Goal: Information Seeking & Learning: Learn about a topic

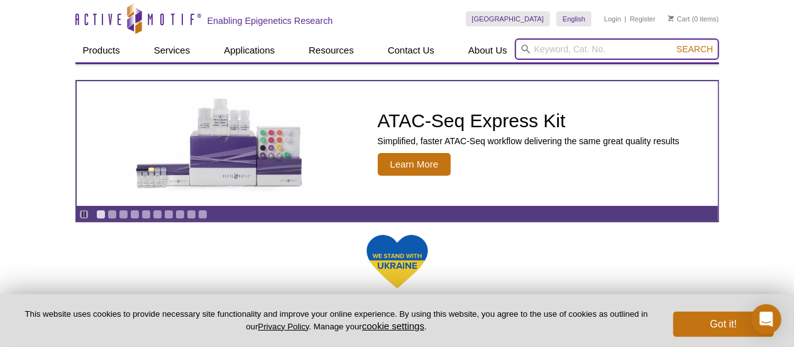
click at [584, 48] on input "search" at bounding box center [617, 48] width 204 height 21
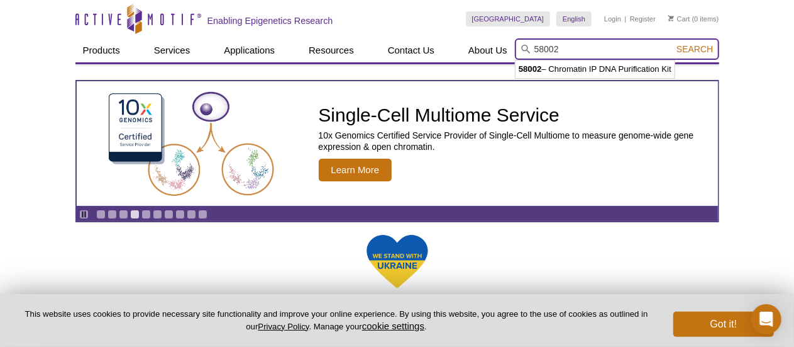
type input "58002"
click at [673, 43] on button "Search" at bounding box center [695, 48] width 44 height 11
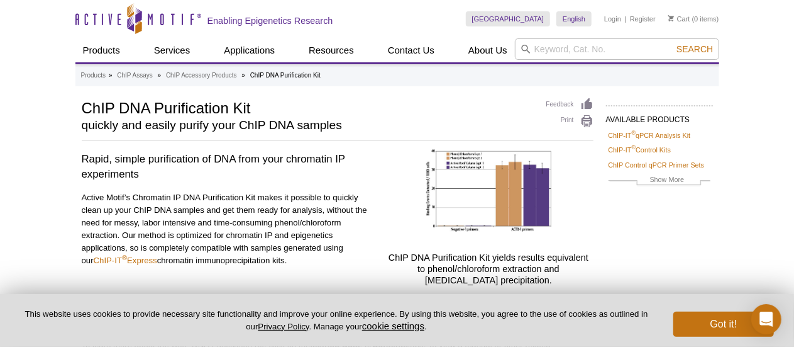
click at [180, 134] on div "ChIP DNA Purification Kit quickly and easily purify your ChIP DNA samples" at bounding box center [308, 118] width 452 height 40
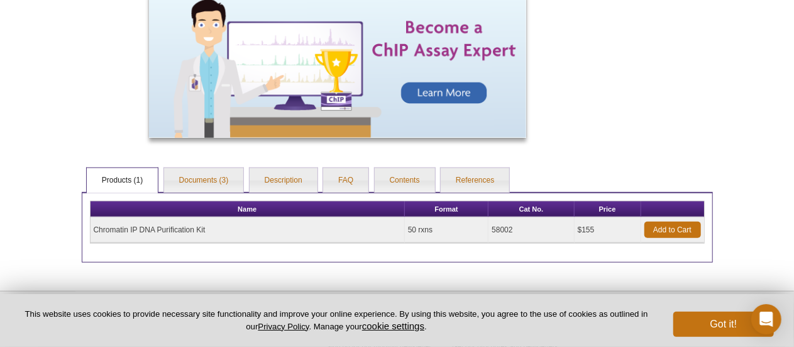
scroll to position [548, 0]
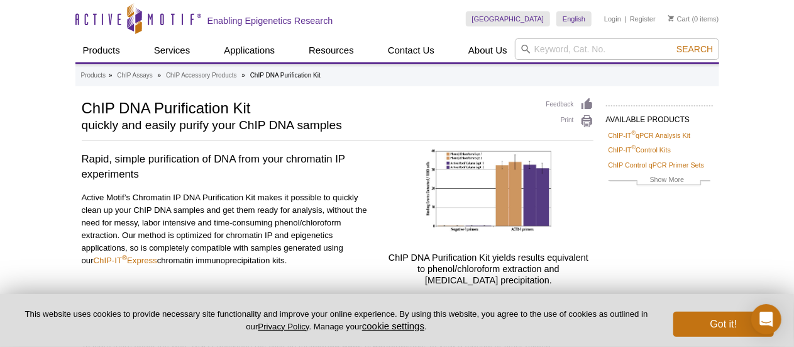
click at [231, 108] on h1 "ChIP DNA Purification Kit" at bounding box center [308, 107] width 452 height 19
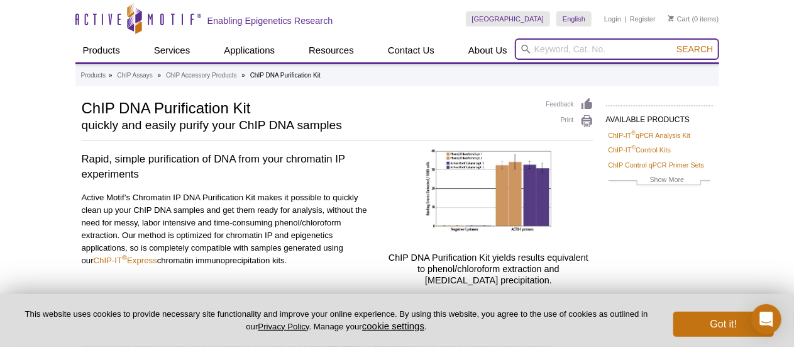
click at [537, 47] on input "search" at bounding box center [617, 48] width 204 height 21
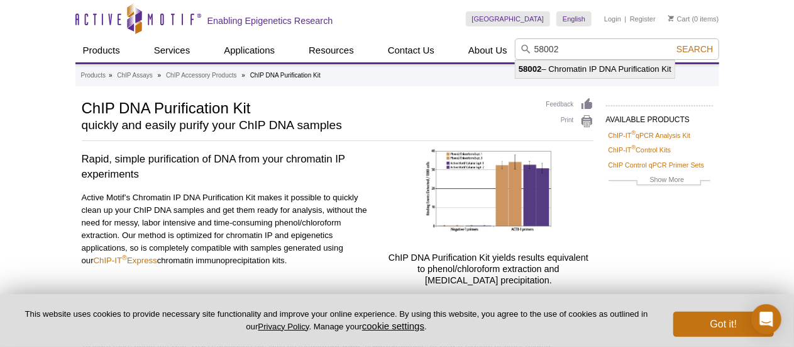
click at [566, 67] on li "58002 – Chromatin IP DNA Purification Kit" at bounding box center [595, 69] width 159 height 18
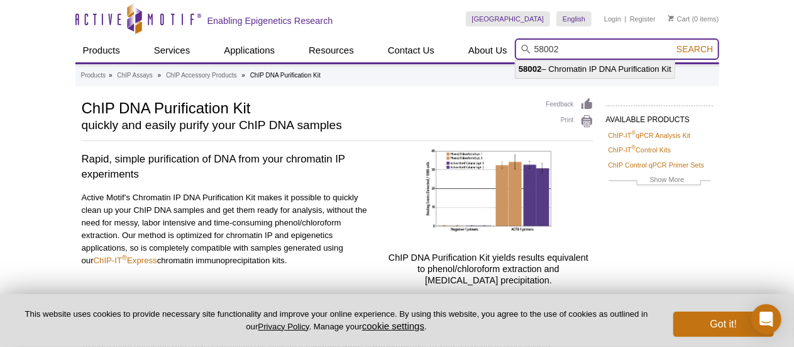
type input "58002 – Chromatin IP DNA Purification Kit"
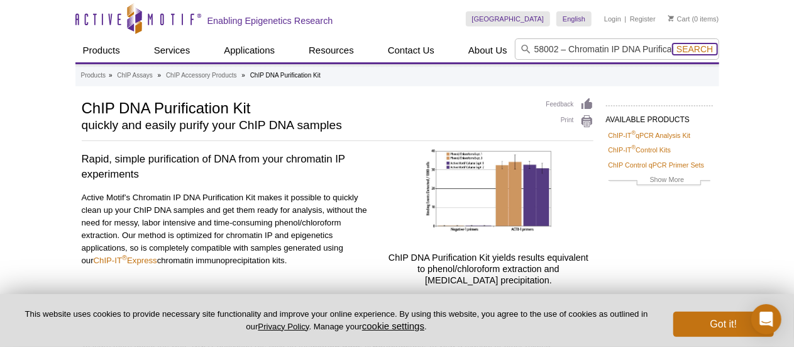
click at [694, 48] on span "Search" at bounding box center [695, 49] width 36 height 10
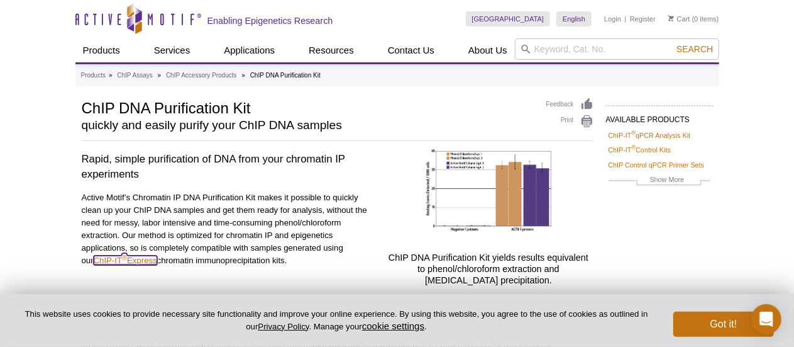
click at [115, 260] on link "ChIP-IT ® Express" at bounding box center [126, 259] width 64 height 9
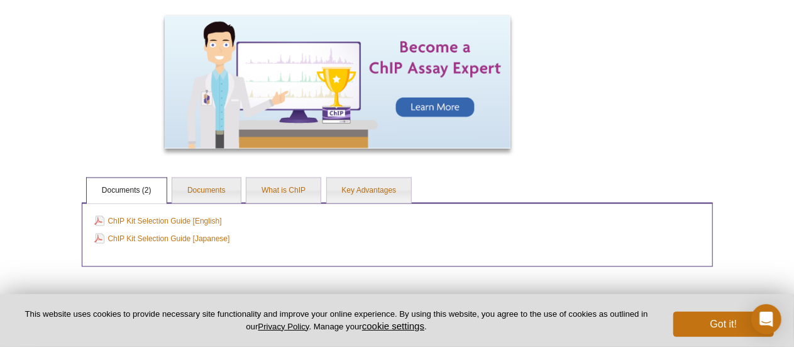
scroll to position [986, 0]
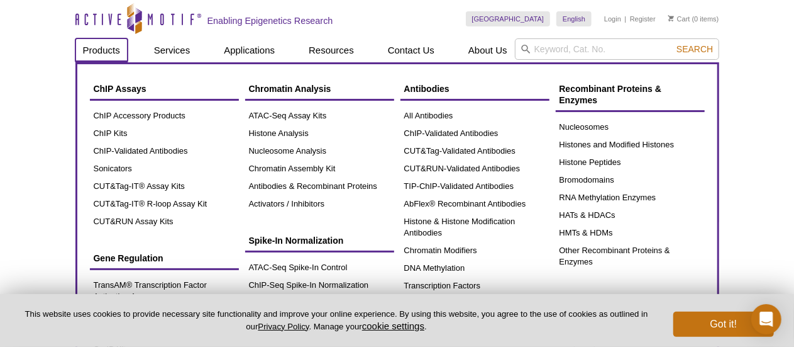
click at [103, 51] on link "Products" at bounding box center [101, 50] width 52 height 24
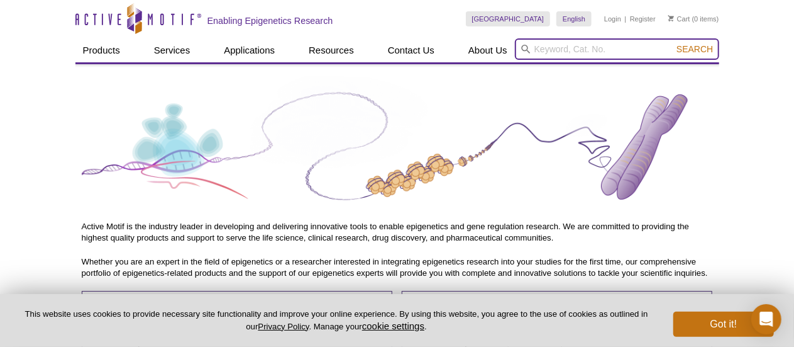
click at [542, 51] on input "search" at bounding box center [617, 48] width 204 height 21
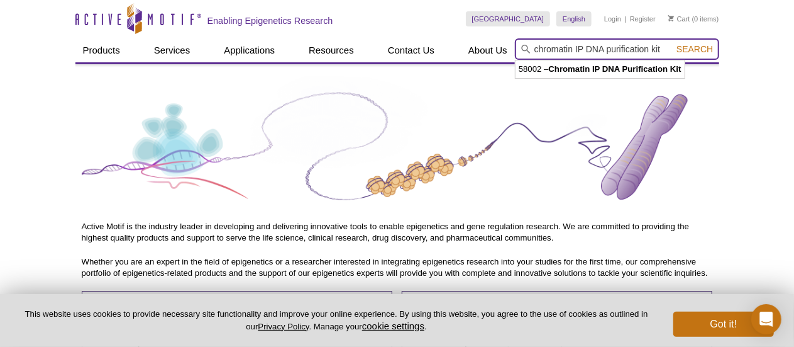
type input "chromatin IP DNA purification kit"
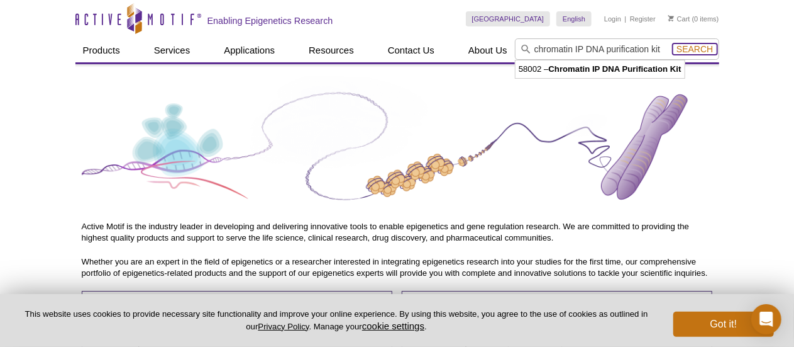
click at [684, 50] on span "Search" at bounding box center [695, 49] width 36 height 10
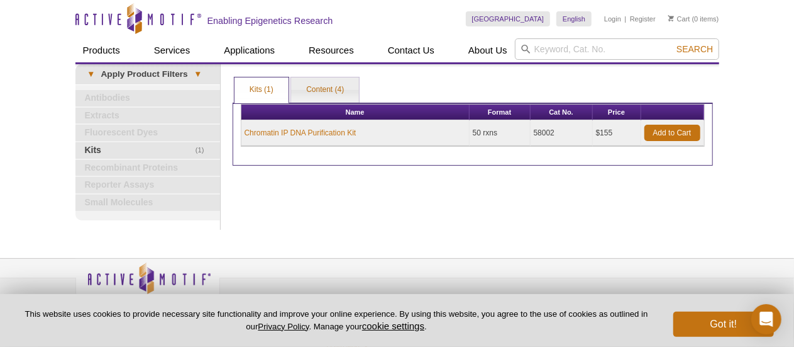
scroll to position [20, 0]
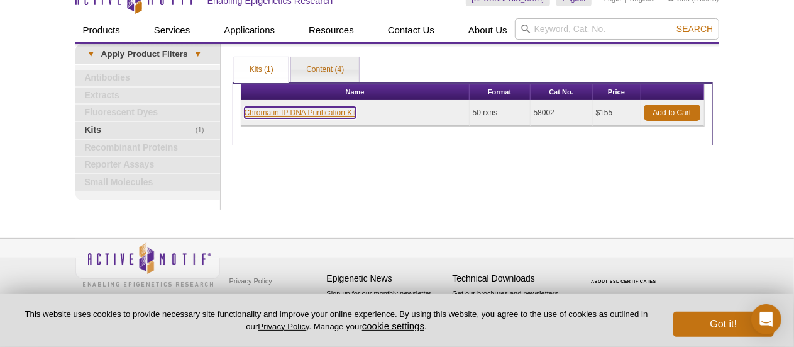
click at [278, 109] on link "Chromatin IP DNA Purification Kit" at bounding box center [301, 112] width 112 height 11
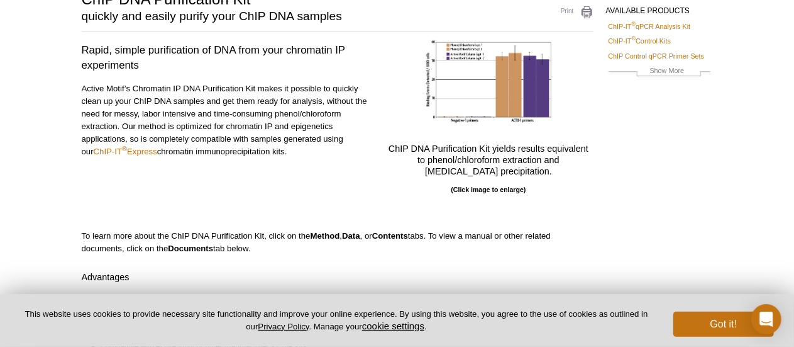
scroll to position [151, 0]
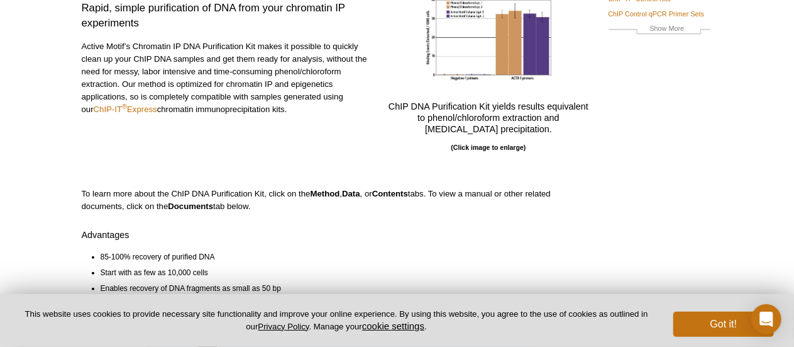
click at [790, 326] on pint-cookie-banner "This website uses cookies to provide necessary site functionality and improve y…" at bounding box center [397, 320] width 794 height 53
click at [101, 110] on link "ChIP-IT ® Express" at bounding box center [126, 108] width 64 height 9
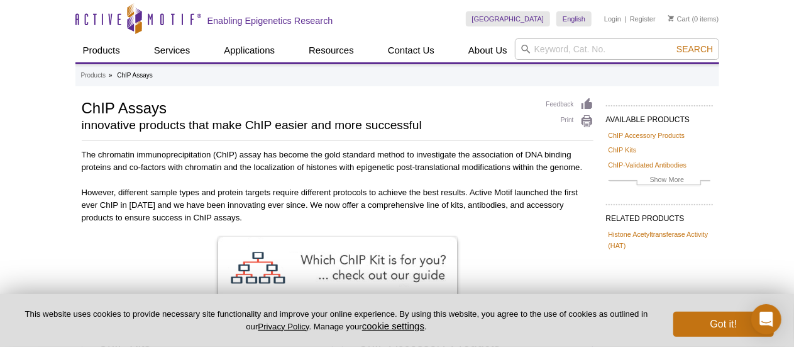
click at [173, 125] on h2 "innovative products that make ChIP easier and more successful" at bounding box center [308, 125] width 452 height 11
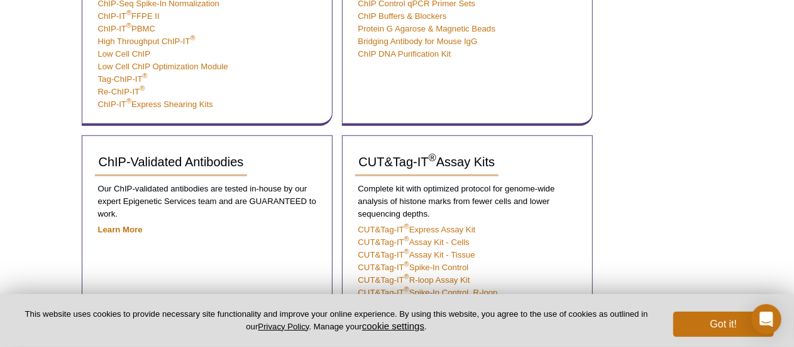
scroll to position [427, 0]
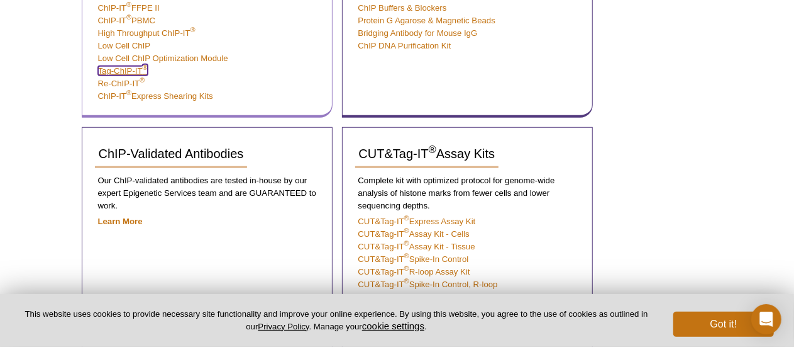
click at [99, 70] on link "Tag-ChIP-IT ®" at bounding box center [123, 70] width 50 height 9
